Goal: Task Accomplishment & Management: Use online tool/utility

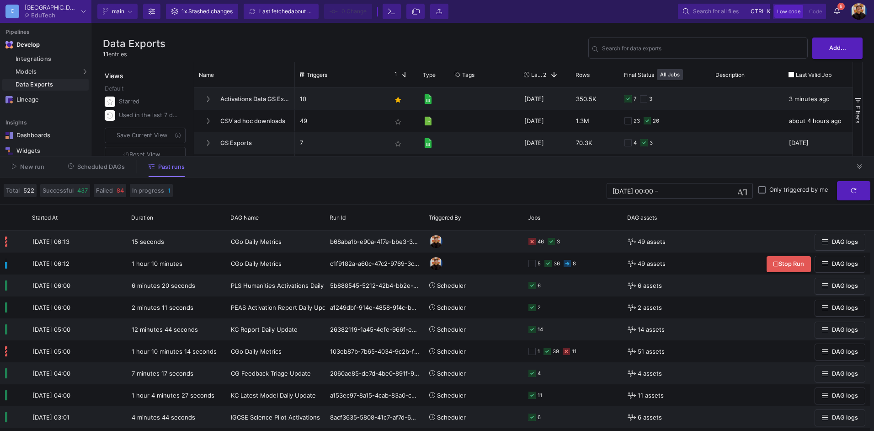
click at [107, 167] on span "Scheduled DAGs" at bounding box center [101, 166] width 48 height 7
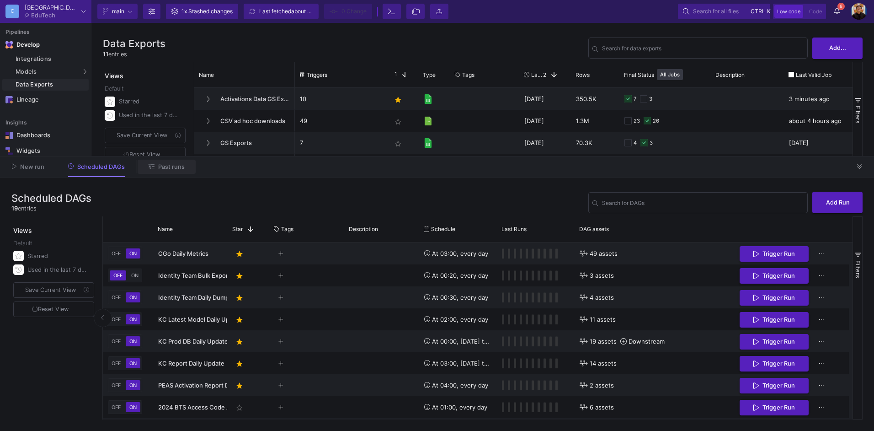
click at [171, 170] on span "Past runs" at bounding box center [171, 166] width 27 height 7
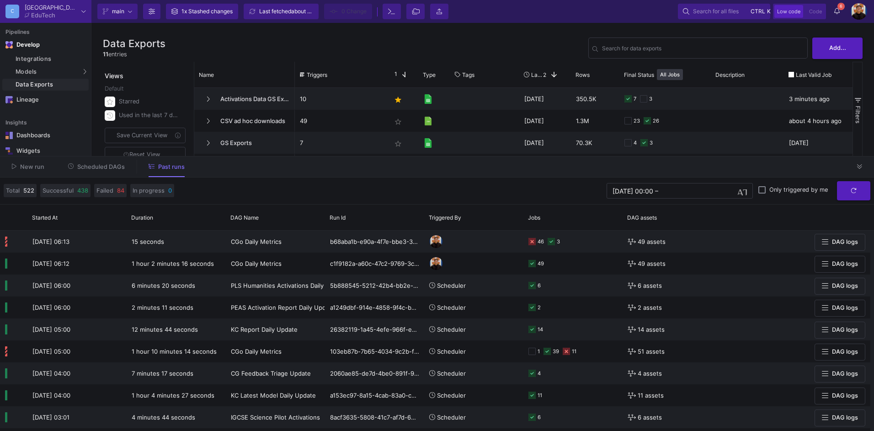
click at [115, 175] on div "New run Scheduled DAGs Past runs" at bounding box center [437, 166] width 874 height 21
click at [112, 166] on span "Scheduled DAGs" at bounding box center [101, 166] width 48 height 7
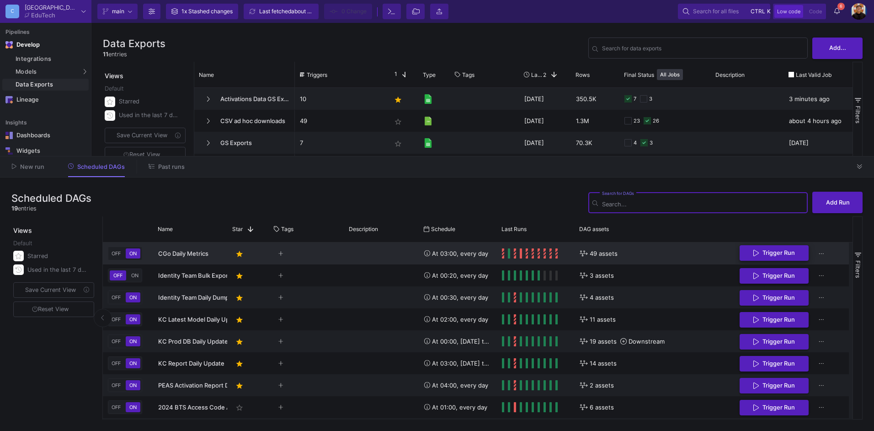
click at [769, 251] on span "Trigger Run" at bounding box center [779, 252] width 32 height 7
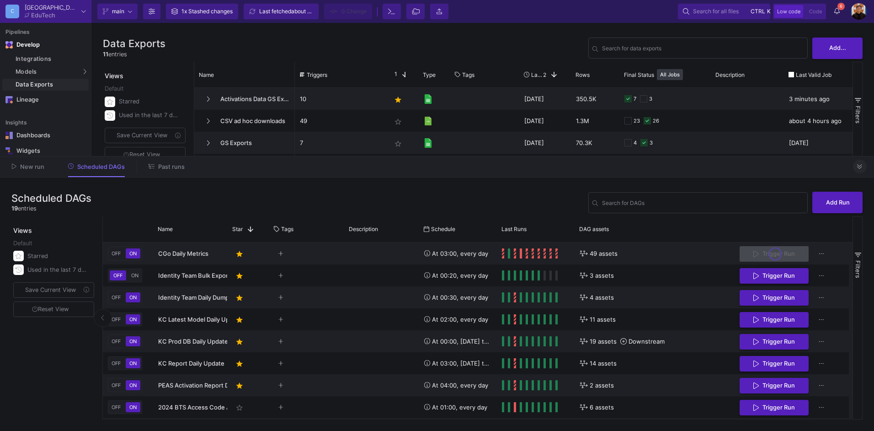
click at [859, 165] on icon at bounding box center [859, 167] width 5 height 6
